Goal: Navigation & Orientation: Find specific page/section

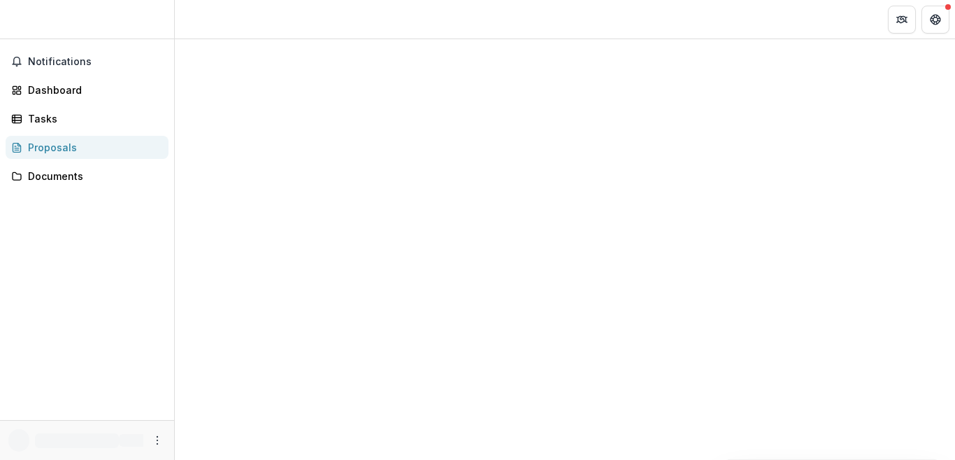
click at [80, 146] on div "Proposals" at bounding box center [92, 147] width 129 height 15
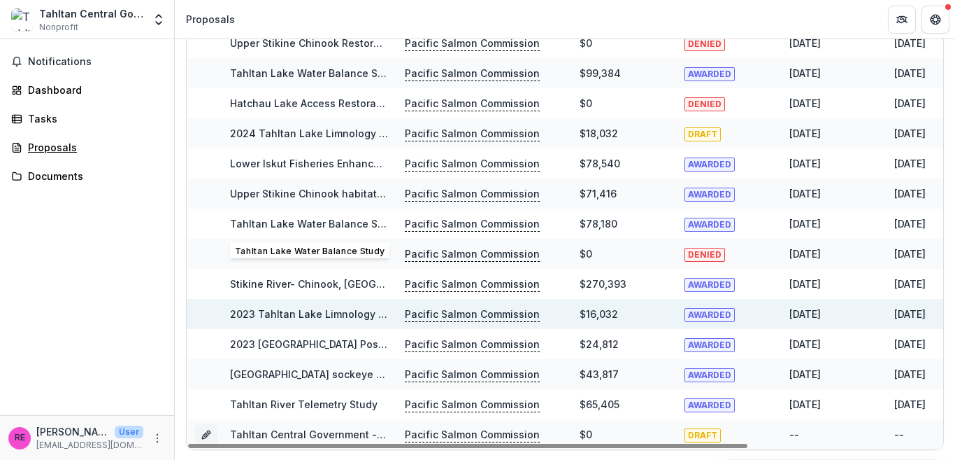
scroll to position [236, 0]
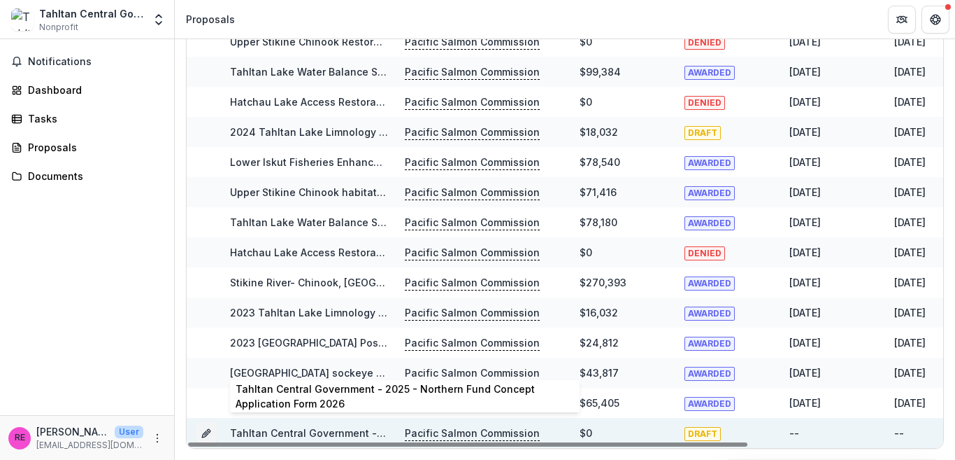
click at [333, 433] on link "Tahltan Central Government - 2025 - Northern Fund Concept Application Form 2026" at bounding box center [435, 433] width 411 height 12
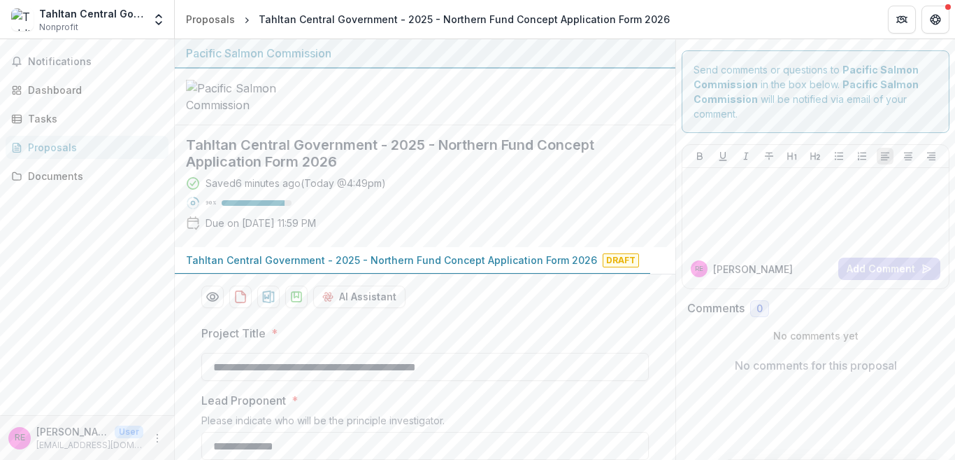
click at [85, 143] on div "Proposals" at bounding box center [92, 147] width 129 height 15
